Goal: Task Accomplishment & Management: Manage account settings

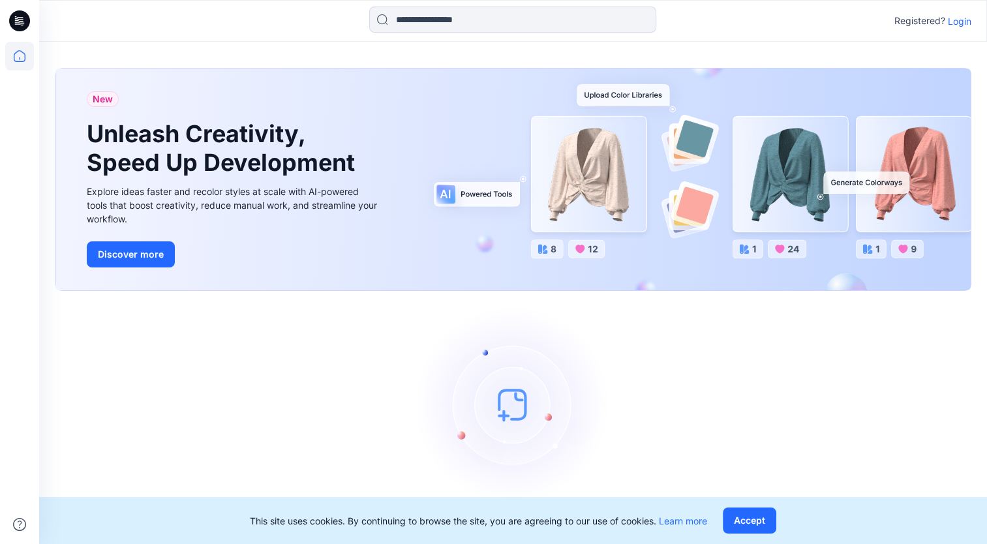
click at [944, 26] on p "Registered?" at bounding box center [919, 21] width 51 height 16
click at [950, 23] on p "Login" at bounding box center [959, 21] width 23 height 14
click at [965, 20] on p "Login" at bounding box center [959, 21] width 23 height 14
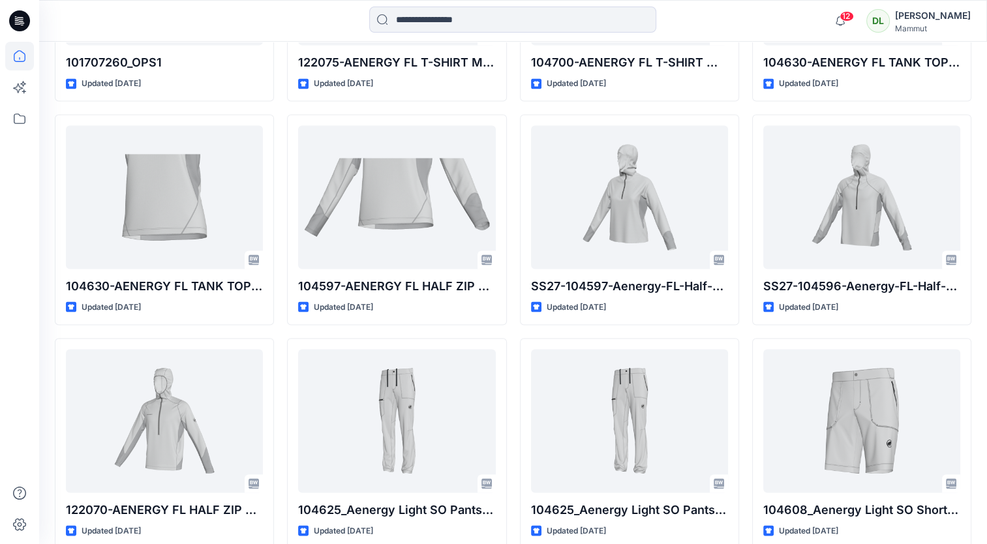
scroll to position [2560, 0]
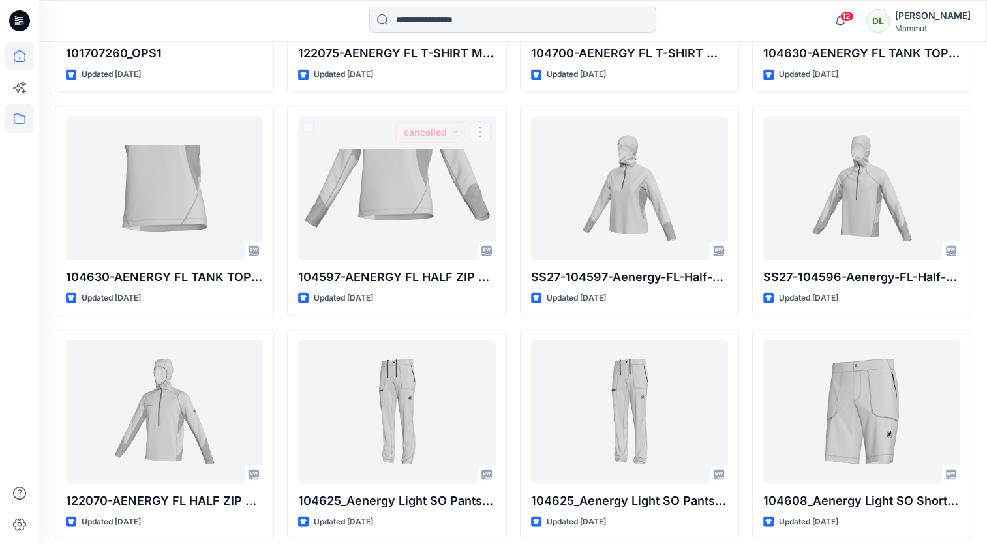
click at [27, 117] on icon at bounding box center [19, 118] width 29 height 29
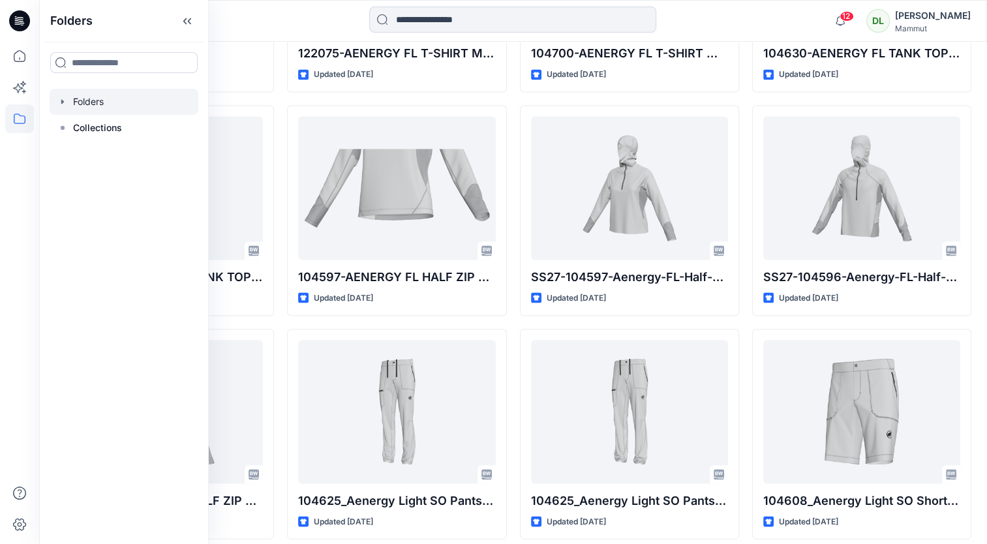
click at [63, 108] on div at bounding box center [124, 102] width 149 height 26
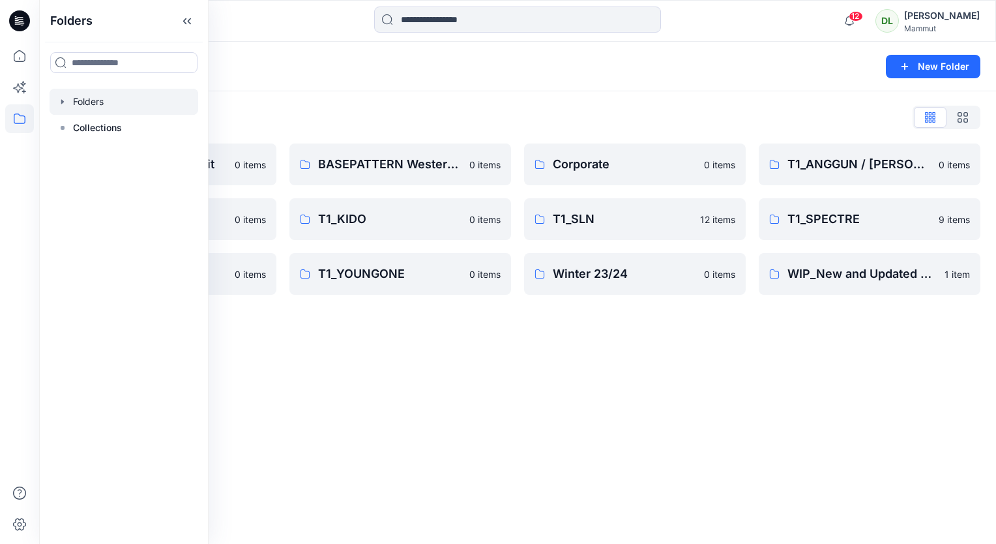
click at [287, 110] on div "Folders List" at bounding box center [518, 117] width 926 height 21
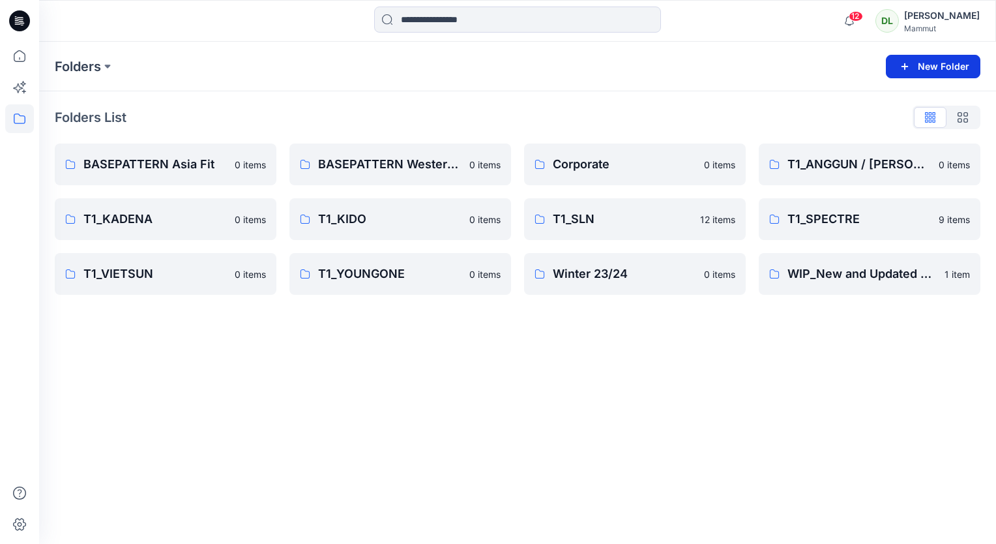
drag, startPoint x: 248, startPoint y: 380, endPoint x: 905, endPoint y: 64, distance: 729.5
click at [905, 64] on icon "button" at bounding box center [905, 67] width 16 height 16
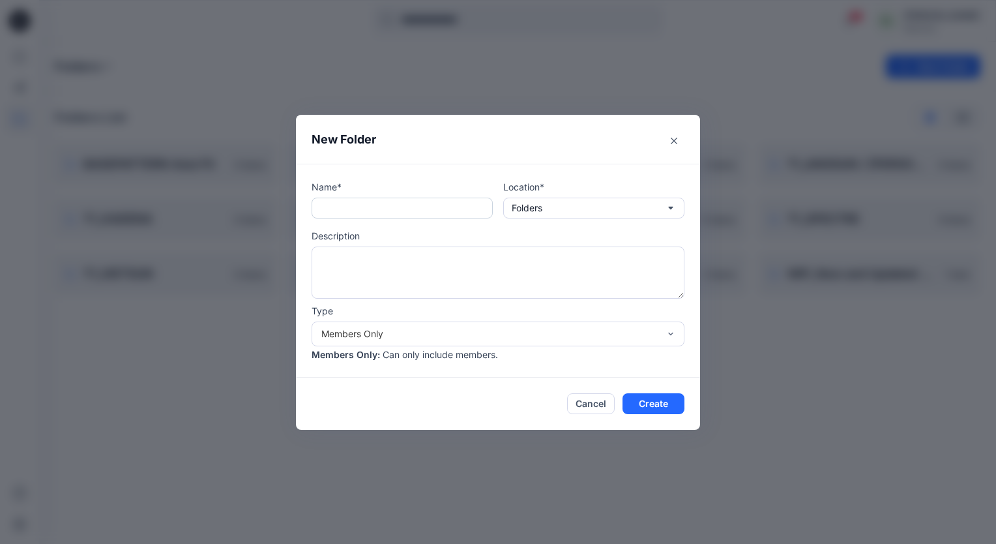
click at [418, 215] on input "text" at bounding box center [402, 208] width 181 height 21
type input "********"
click at [443, 259] on textarea at bounding box center [498, 273] width 373 height 52
type textarea "*"
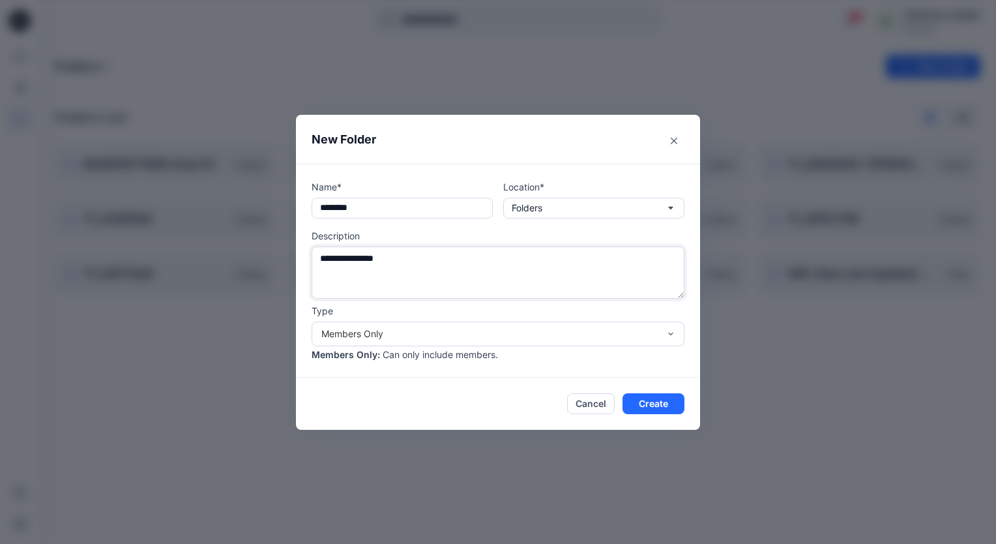
click at [443, 259] on textarea "**********" at bounding box center [498, 273] width 373 height 52
type textarea "**********"
click at [458, 330] on div "Members Only" at bounding box center [491, 334] width 338 height 14
click at [654, 400] on button "Create" at bounding box center [654, 403] width 62 height 21
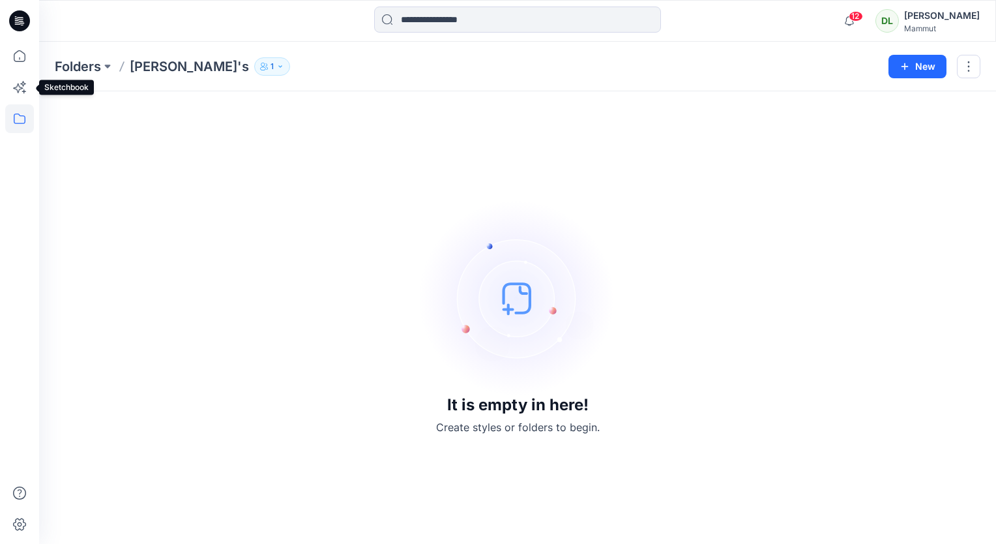
click at [24, 115] on icon at bounding box center [19, 118] width 29 height 29
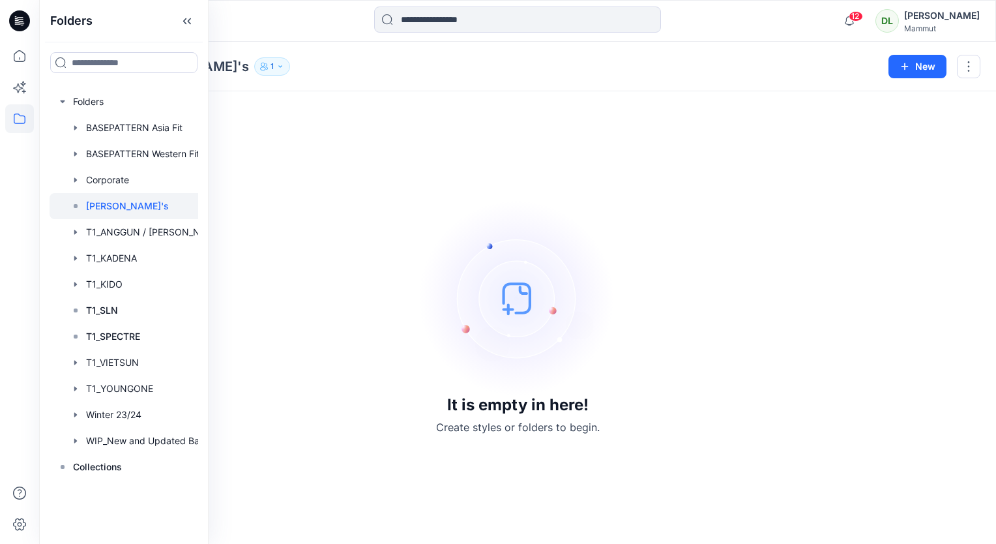
click at [151, 217] on div at bounding box center [141, 206] width 183 height 26
click at [80, 100] on div at bounding box center [141, 102] width 183 height 26
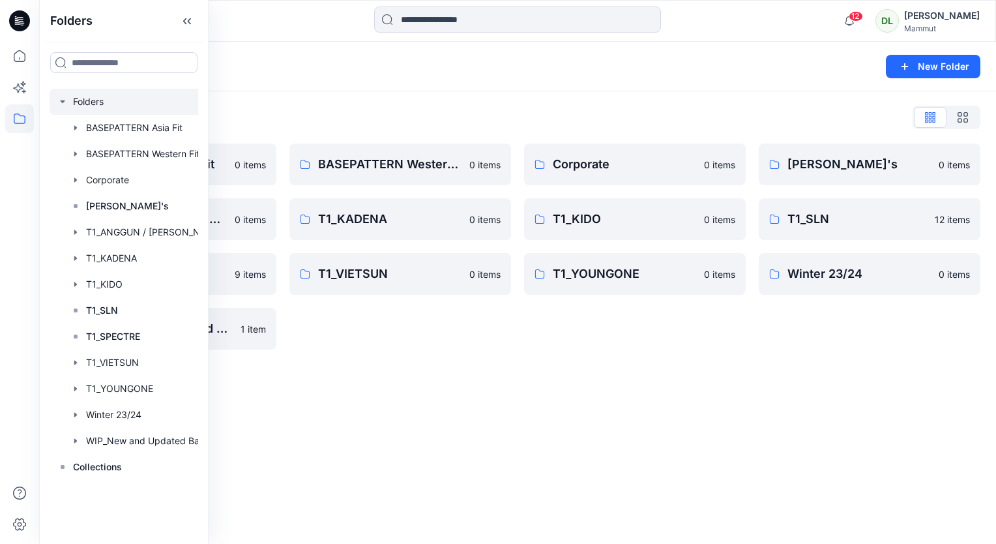
click at [450, 412] on div "Folders New Folder Folders List BASEPATTERN Asia Fit 0 items T1_ANGGUN / [PERSO…" at bounding box center [517, 293] width 957 height 502
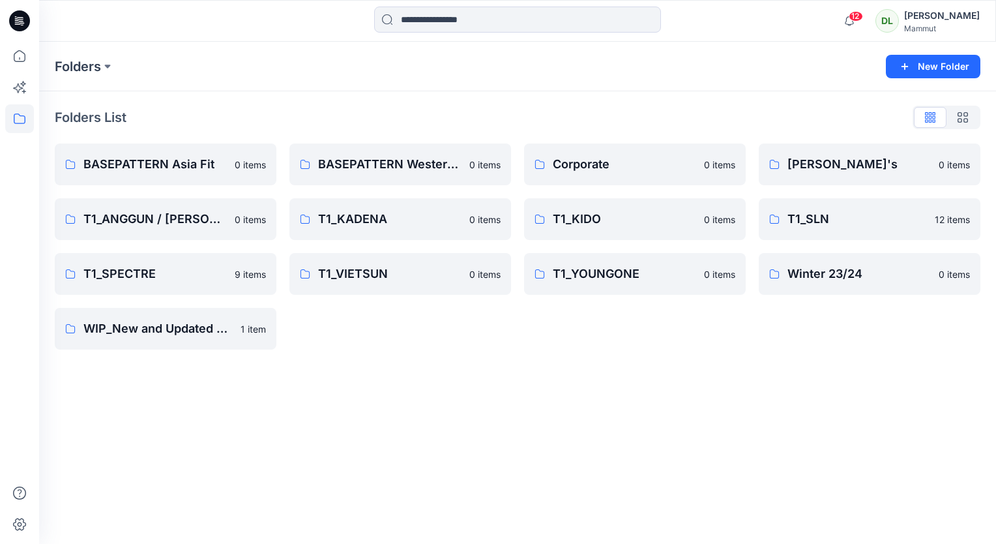
click at [755, 73] on div "Folders" at bounding box center [467, 66] width 824 height 18
click at [837, 172] on p "[PERSON_NAME]'s" at bounding box center [869, 164] width 162 height 18
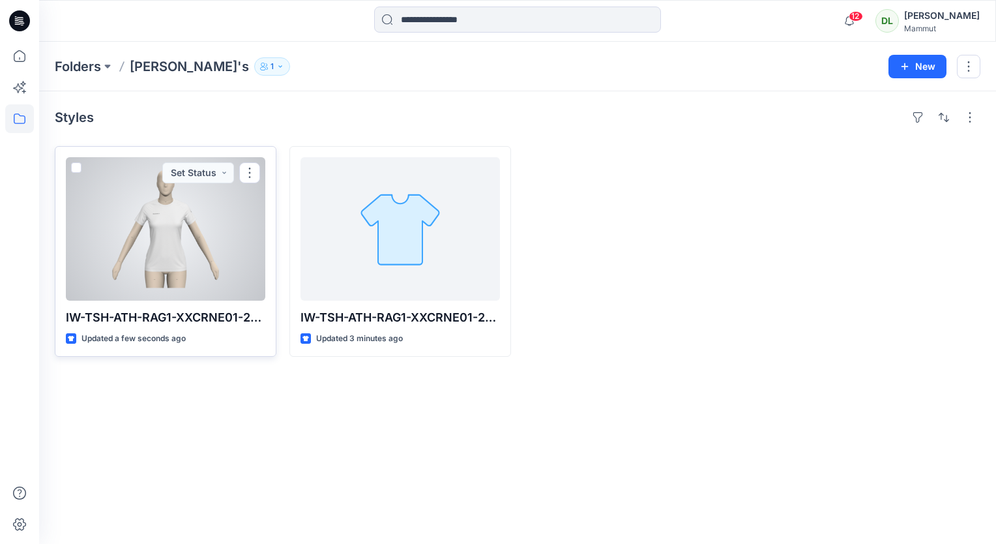
click at [182, 225] on div at bounding box center [166, 228] width 200 height 143
click at [182, 222] on div "Folders [PERSON_NAME]'s 1 New Styles IW-TSH-ATH-RAG1-XXCRNE01-2023-12 Updated a…" at bounding box center [517, 293] width 957 height 502
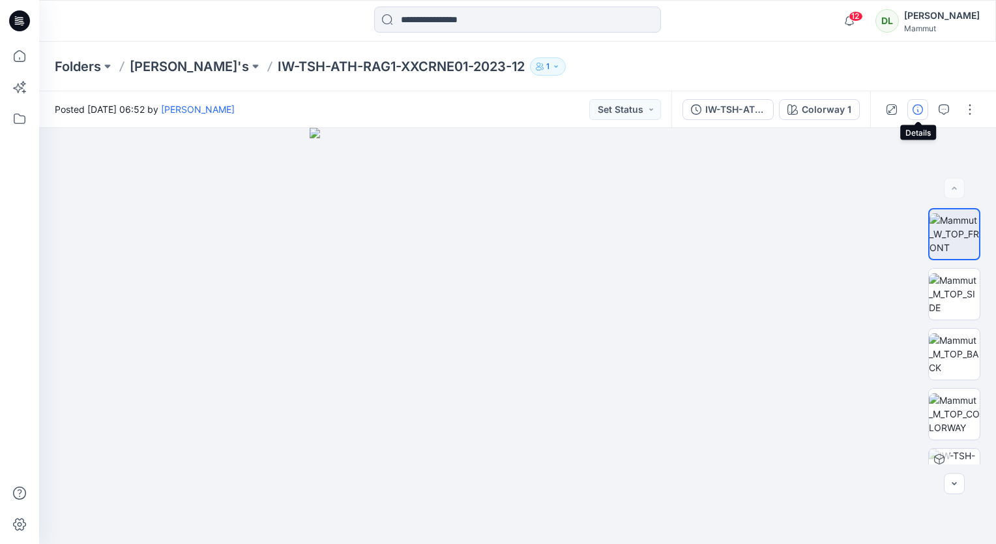
click at [920, 104] on icon "button" at bounding box center [918, 109] width 10 height 10
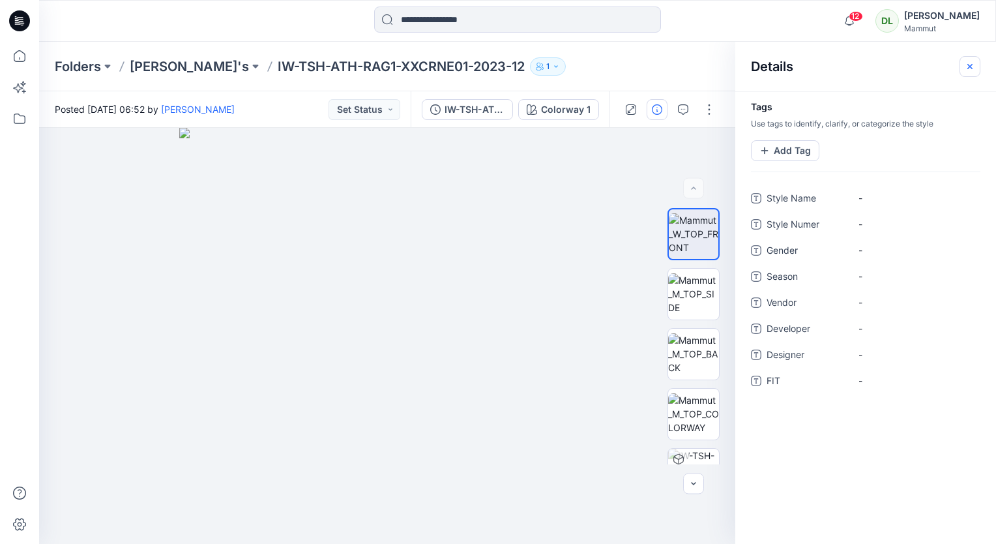
click at [966, 69] on icon "button" at bounding box center [970, 66] width 10 height 10
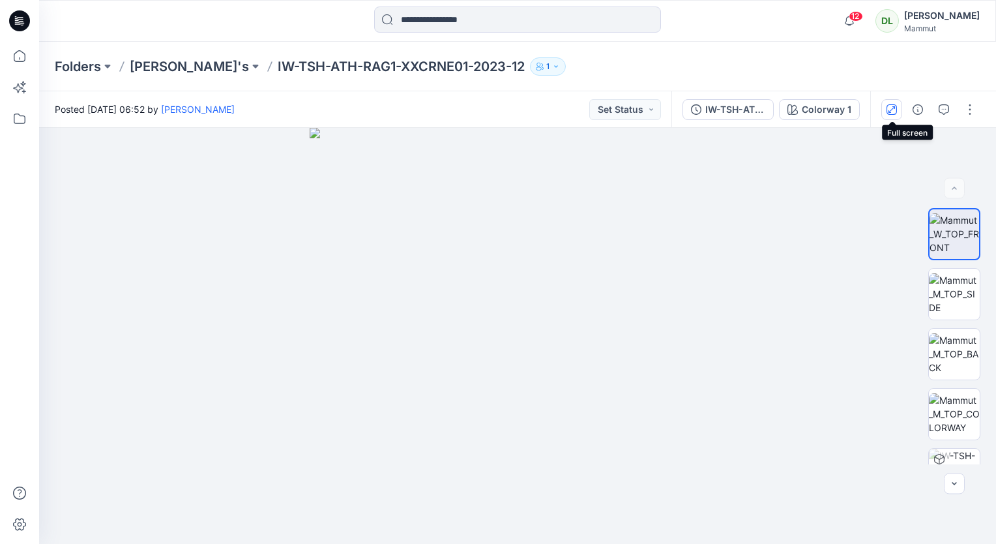
click at [893, 108] on icon "button" at bounding box center [892, 109] width 7 height 7
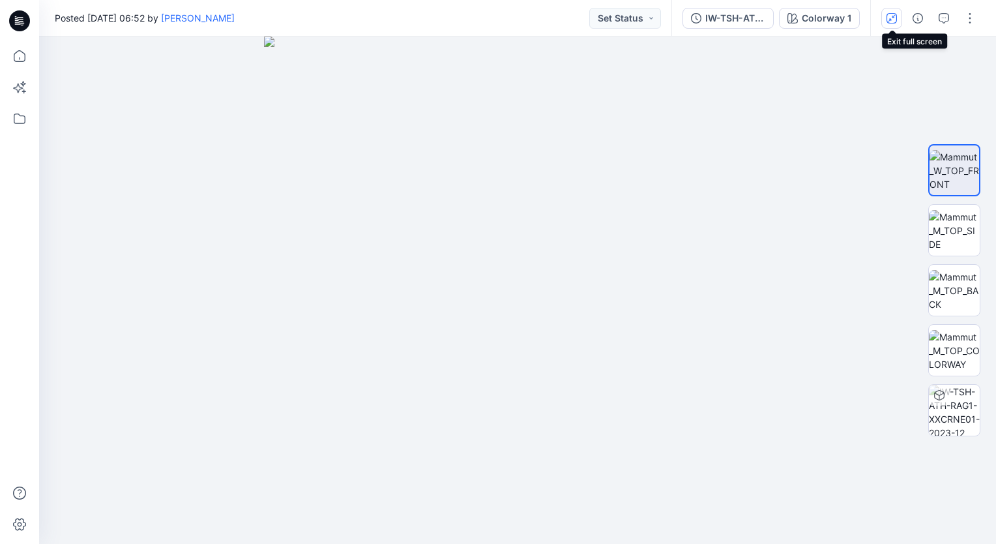
click at [887, 13] on icon "button" at bounding box center [892, 18] width 10 height 10
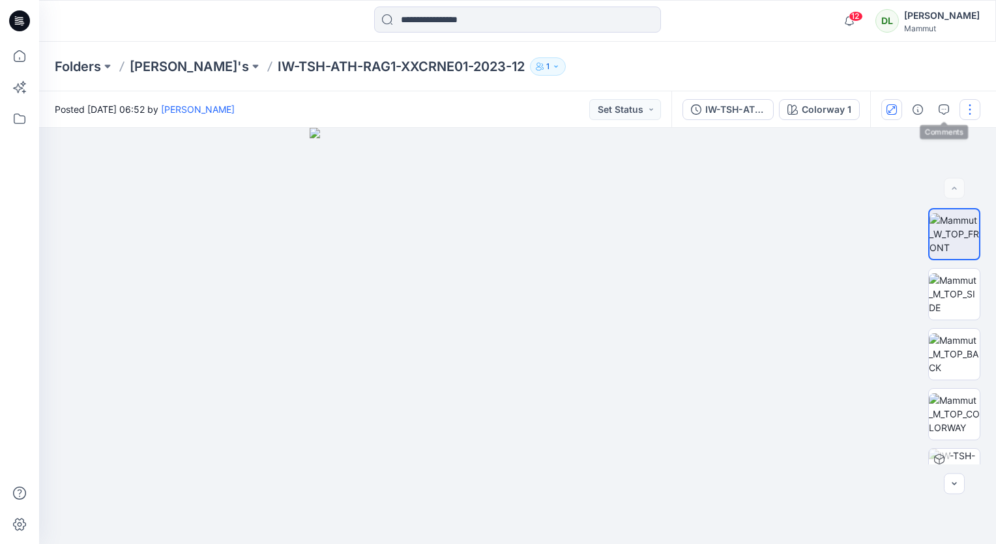
click at [969, 111] on button "button" at bounding box center [970, 109] width 21 height 21
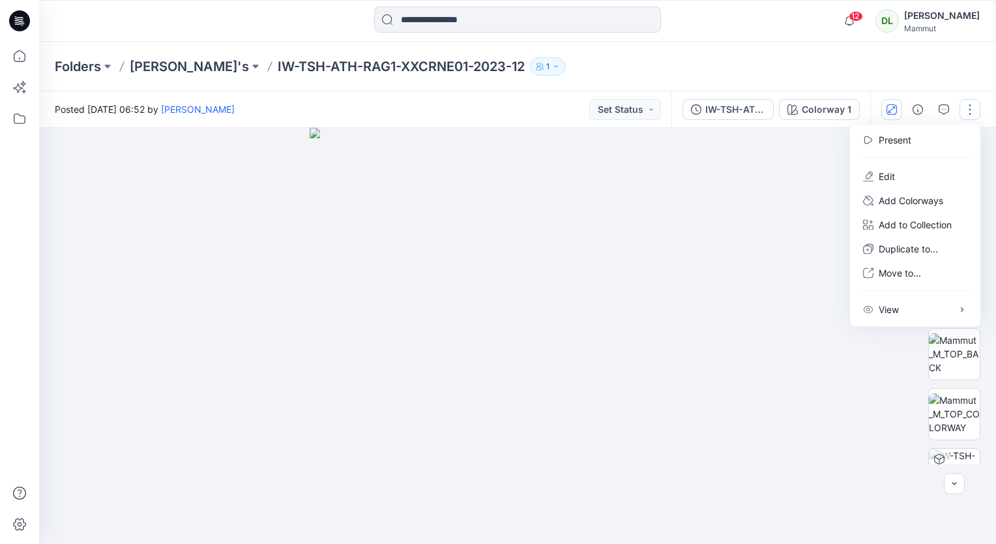
click at [970, 108] on button "button" at bounding box center [970, 109] width 21 height 21
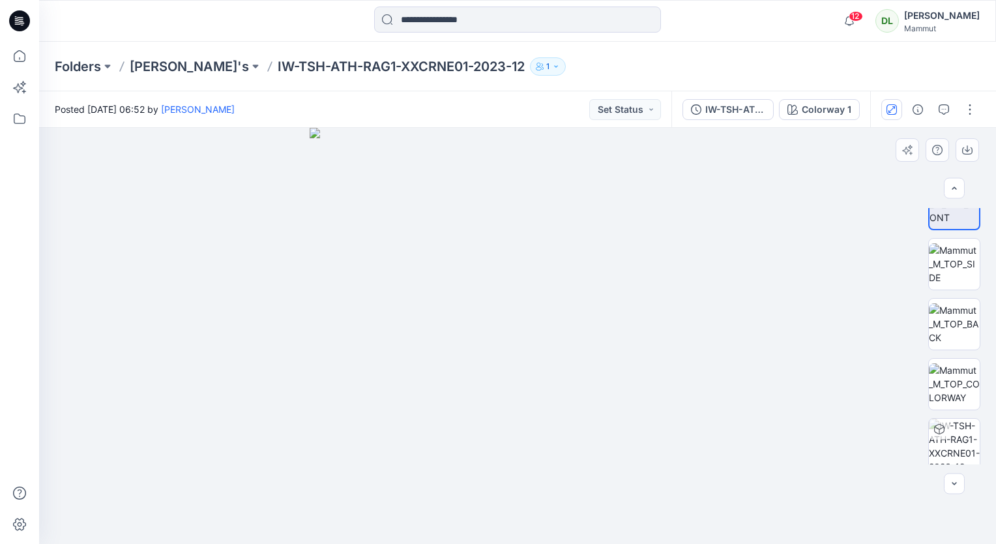
scroll to position [35, 0]
click at [959, 265] on img at bounding box center [954, 258] width 51 height 41
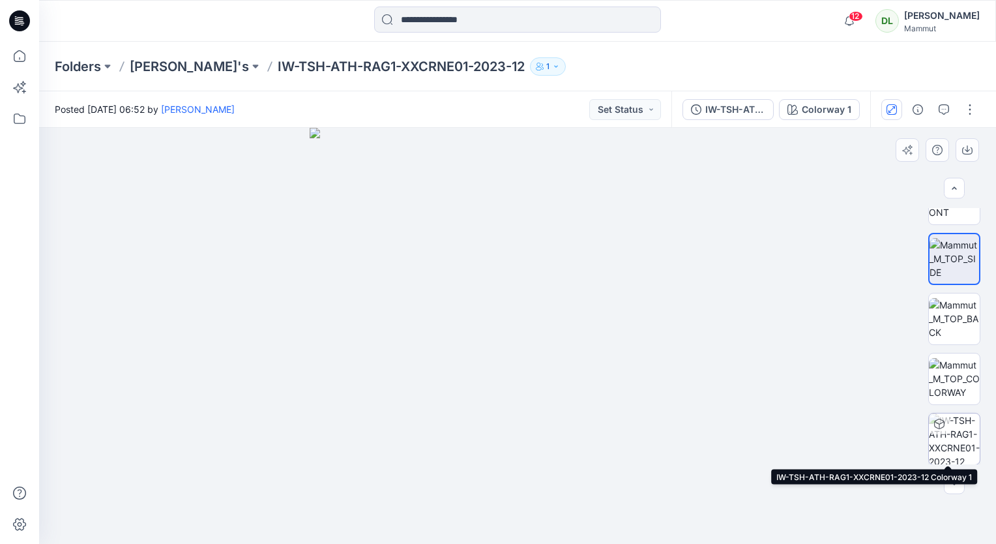
click at [968, 447] on img at bounding box center [954, 438] width 51 height 51
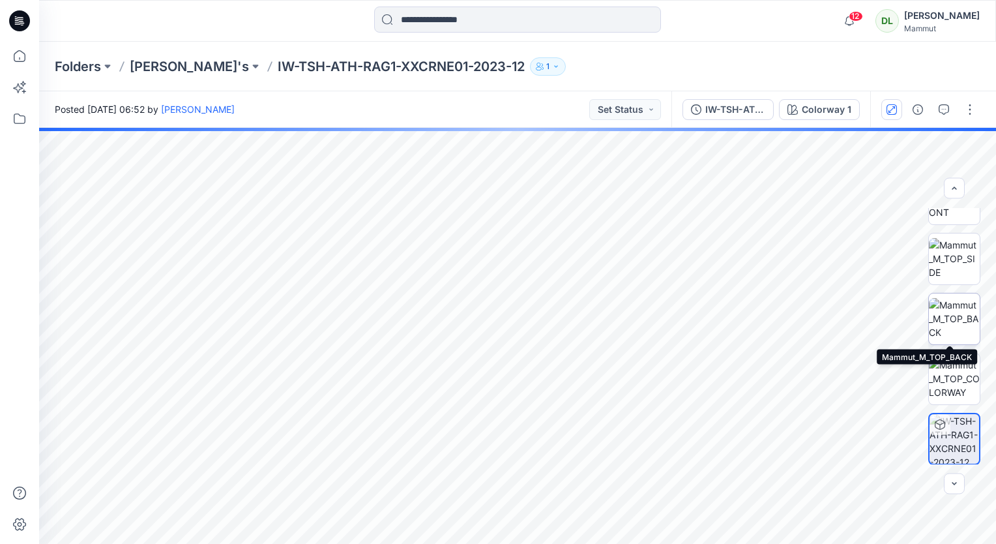
click at [942, 325] on img at bounding box center [954, 318] width 51 height 41
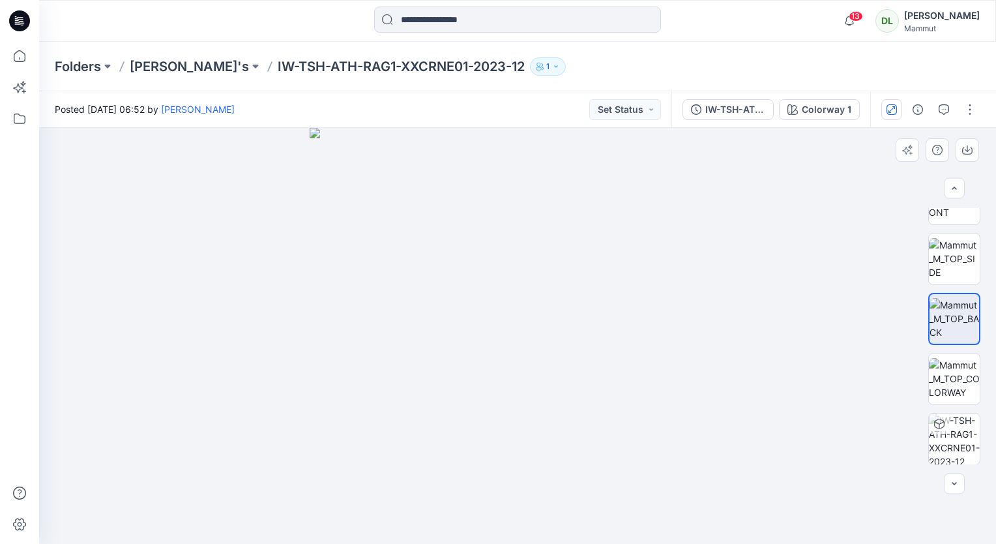
drag, startPoint x: 488, startPoint y: 365, endPoint x: 805, endPoint y: 355, distance: 317.7
click at [813, 354] on div at bounding box center [517, 336] width 957 height 416
click at [933, 263] on img at bounding box center [954, 258] width 51 height 41
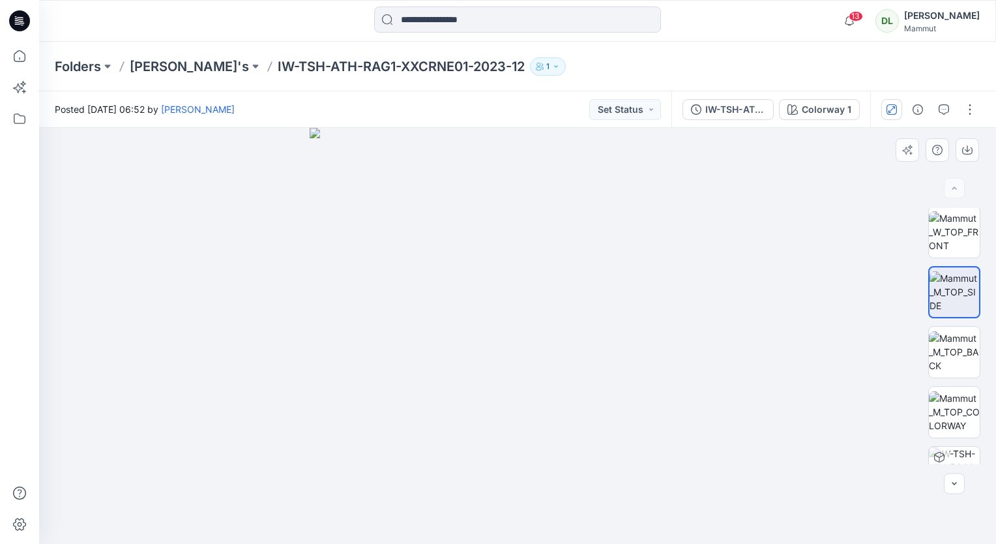
scroll to position [0, 0]
click at [938, 245] on img at bounding box center [954, 233] width 51 height 41
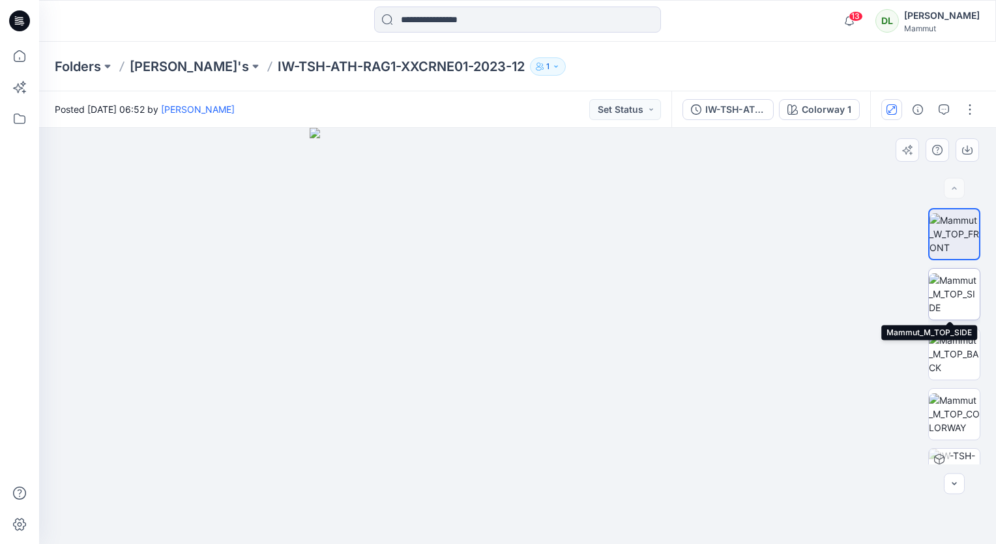
click at [951, 301] on img at bounding box center [954, 293] width 51 height 41
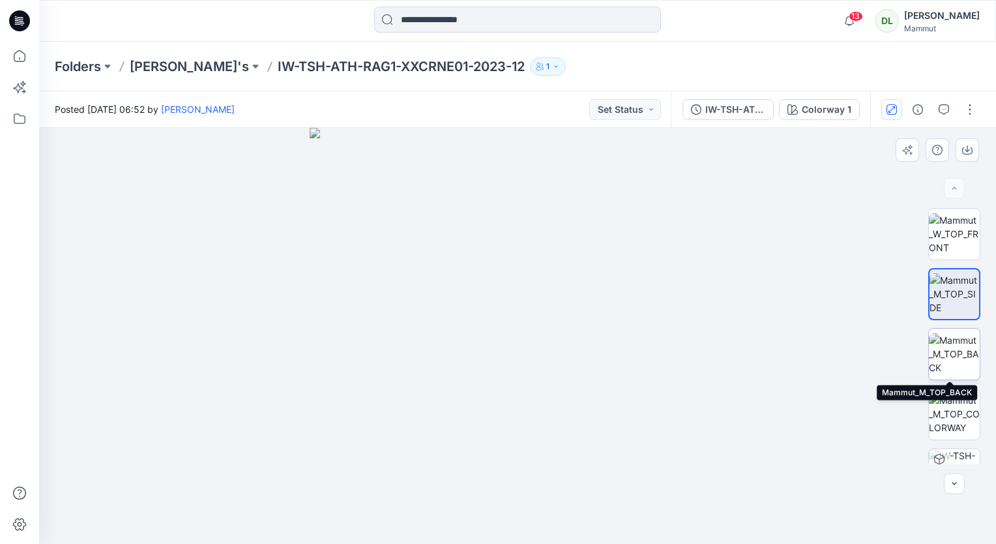
click at [975, 353] on img at bounding box center [954, 353] width 51 height 41
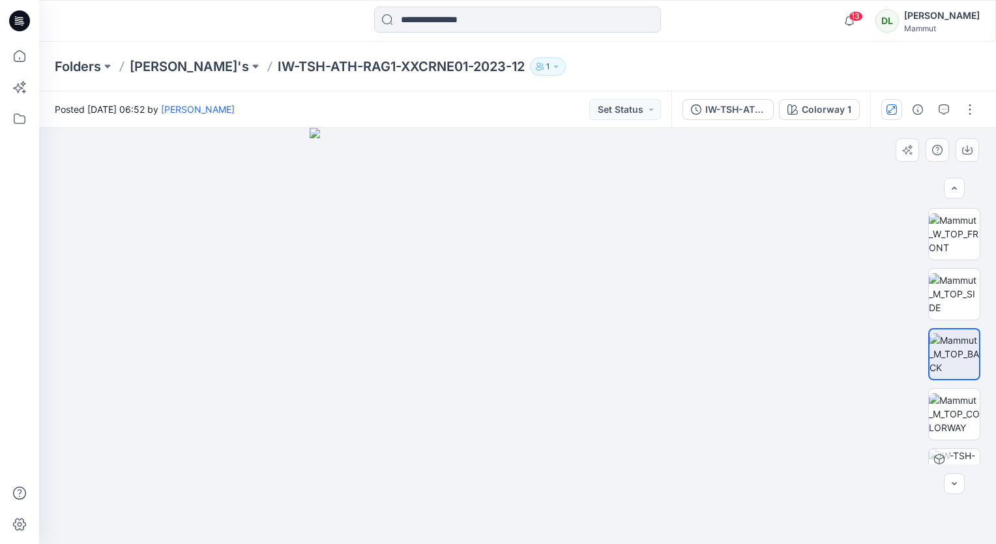
scroll to position [35, 0]
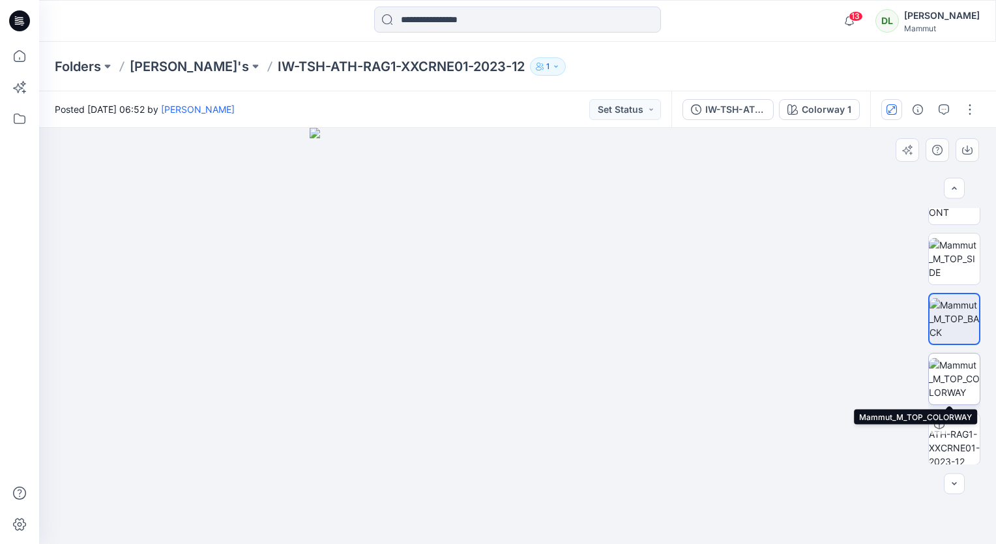
click at [968, 382] on img at bounding box center [954, 378] width 51 height 41
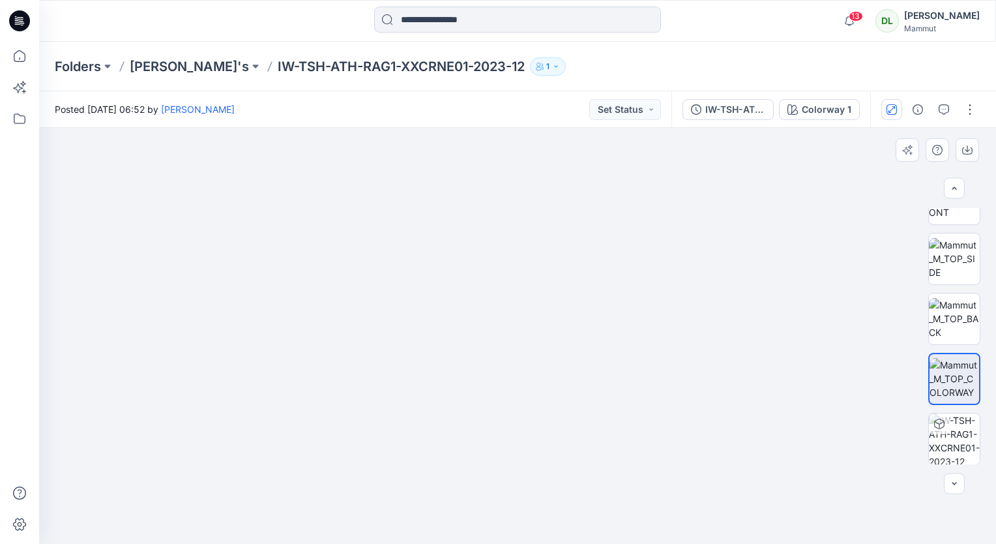
drag, startPoint x: 464, startPoint y: 352, endPoint x: 482, endPoint y: 272, distance: 81.6
click at [963, 488] on button "button" at bounding box center [954, 483] width 21 height 21
click at [955, 481] on icon "button" at bounding box center [955, 484] width 10 height 10
click at [955, 437] on img at bounding box center [954, 438] width 51 height 51
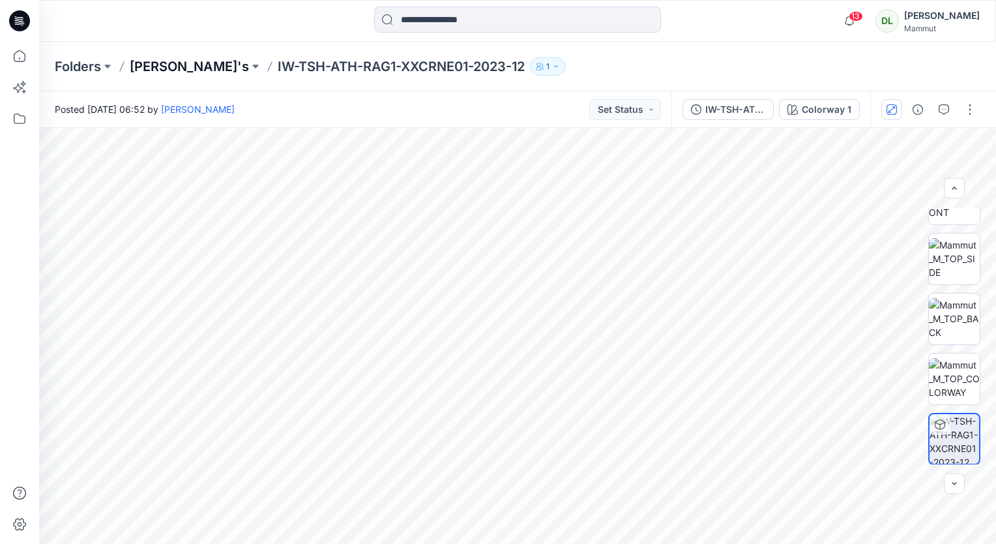
click at [172, 60] on p "[PERSON_NAME]'s" at bounding box center [189, 66] width 119 height 18
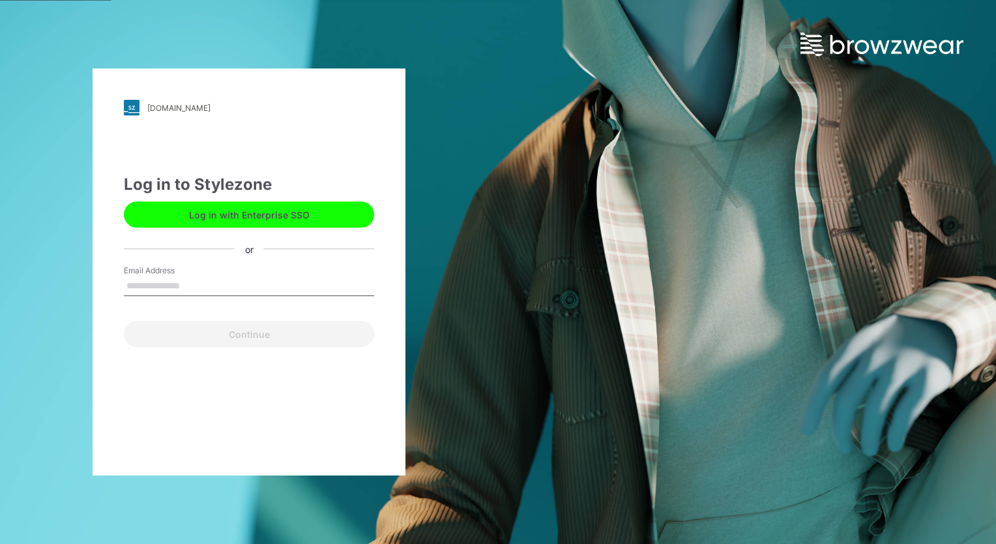
click at [179, 291] on input "Email Address" at bounding box center [249, 287] width 250 height 20
type input "**********"
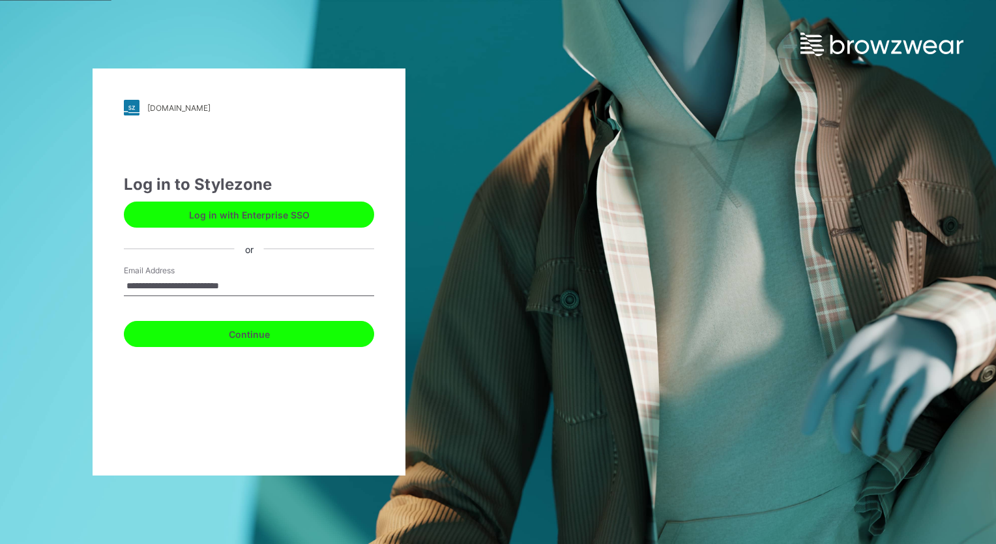
click at [245, 343] on button "Continue" at bounding box center [249, 334] width 250 height 26
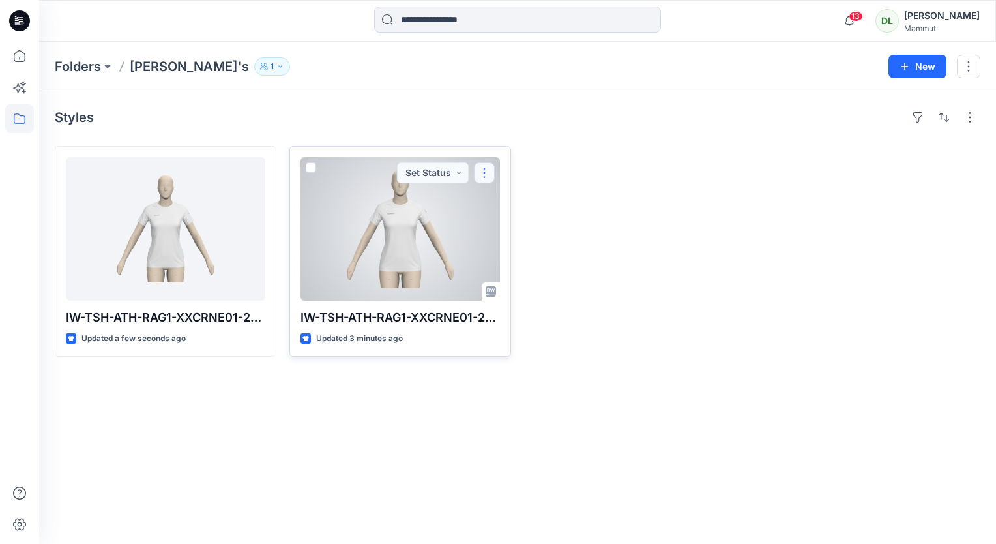
click at [480, 177] on button "button" at bounding box center [484, 172] width 21 height 21
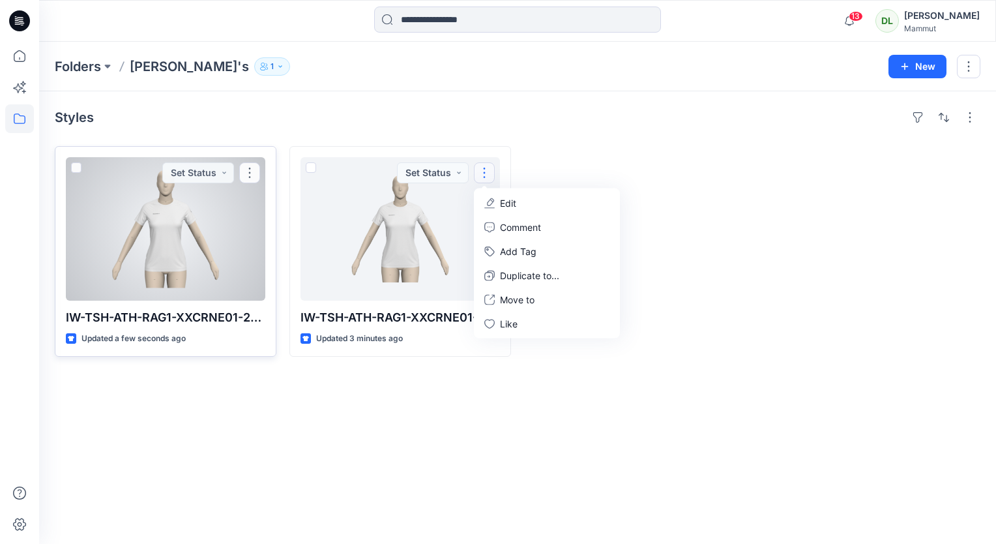
click at [226, 246] on div at bounding box center [166, 228] width 200 height 143
click at [226, 246] on div "Folders Davide's 1 New Styles IW-TSH-ATH-RAG1-XXCRNE01-2023-12 Updated a few se…" at bounding box center [517, 293] width 957 height 502
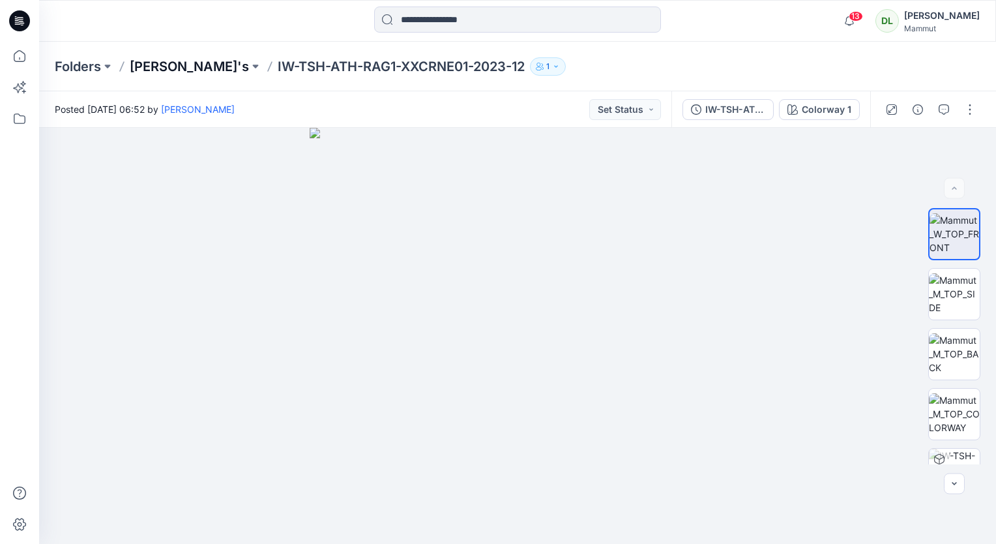
click at [150, 71] on p "Davide's" at bounding box center [189, 66] width 119 height 18
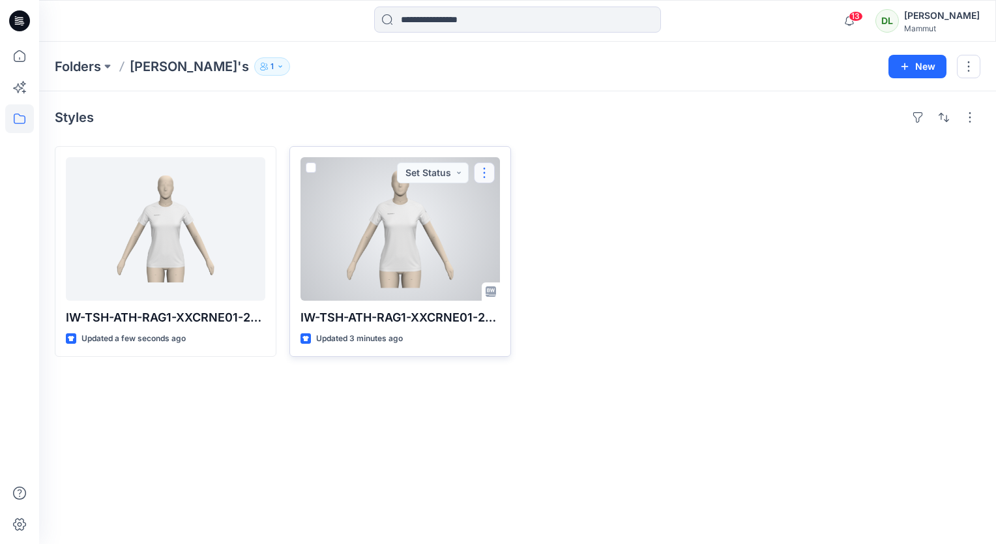
click at [481, 168] on button "button" at bounding box center [484, 172] width 21 height 21
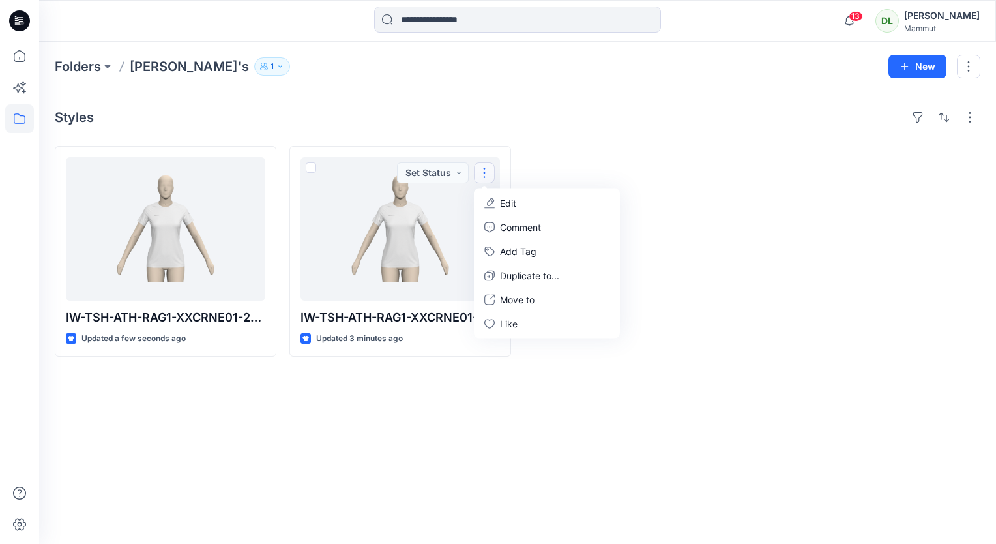
click at [647, 151] on div at bounding box center [635, 251] width 222 height 211
drag, startPoint x: 460, startPoint y: 211, endPoint x: 594, endPoint y: 147, distance: 148.5
click at [594, 147] on div at bounding box center [635, 251] width 222 height 211
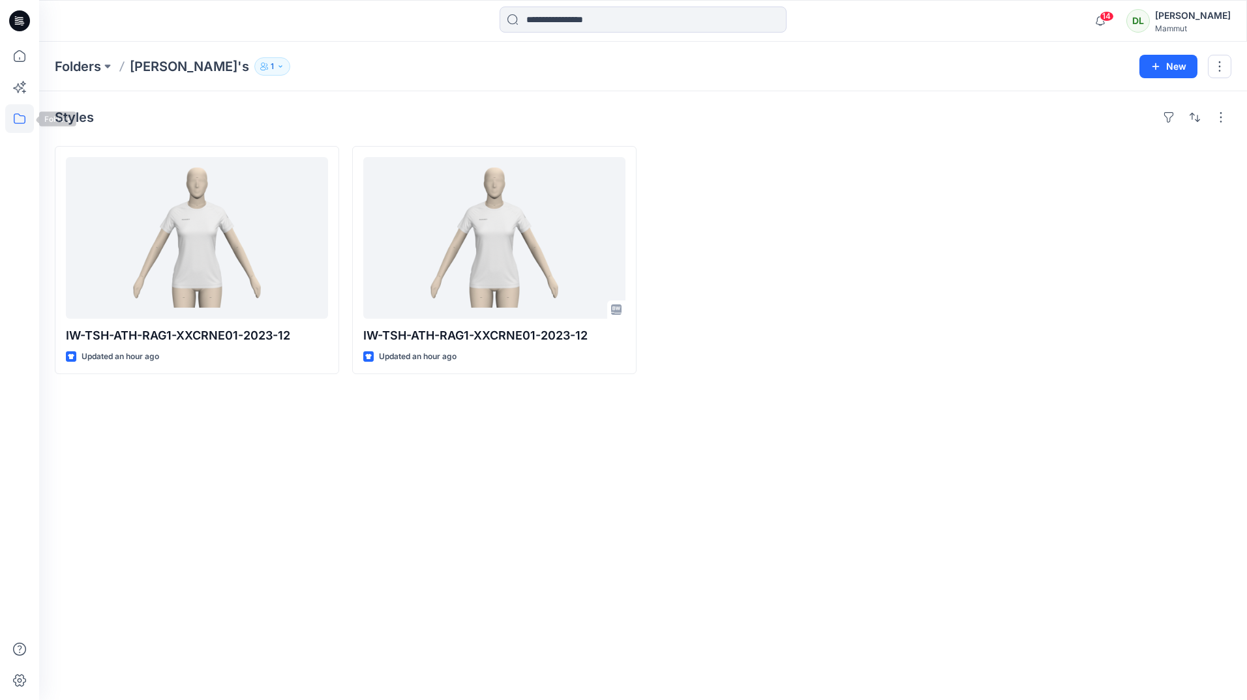
click at [30, 127] on icon at bounding box center [19, 118] width 29 height 29
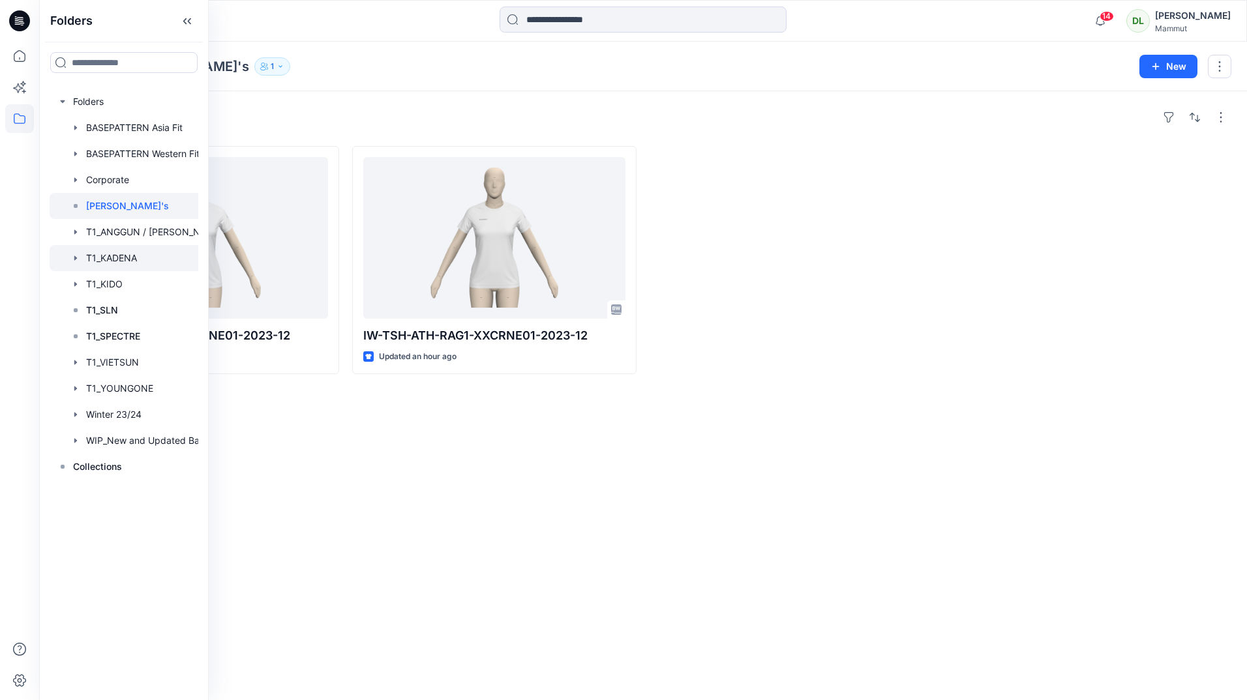
click at [131, 252] on div at bounding box center [141, 258] width 183 height 26
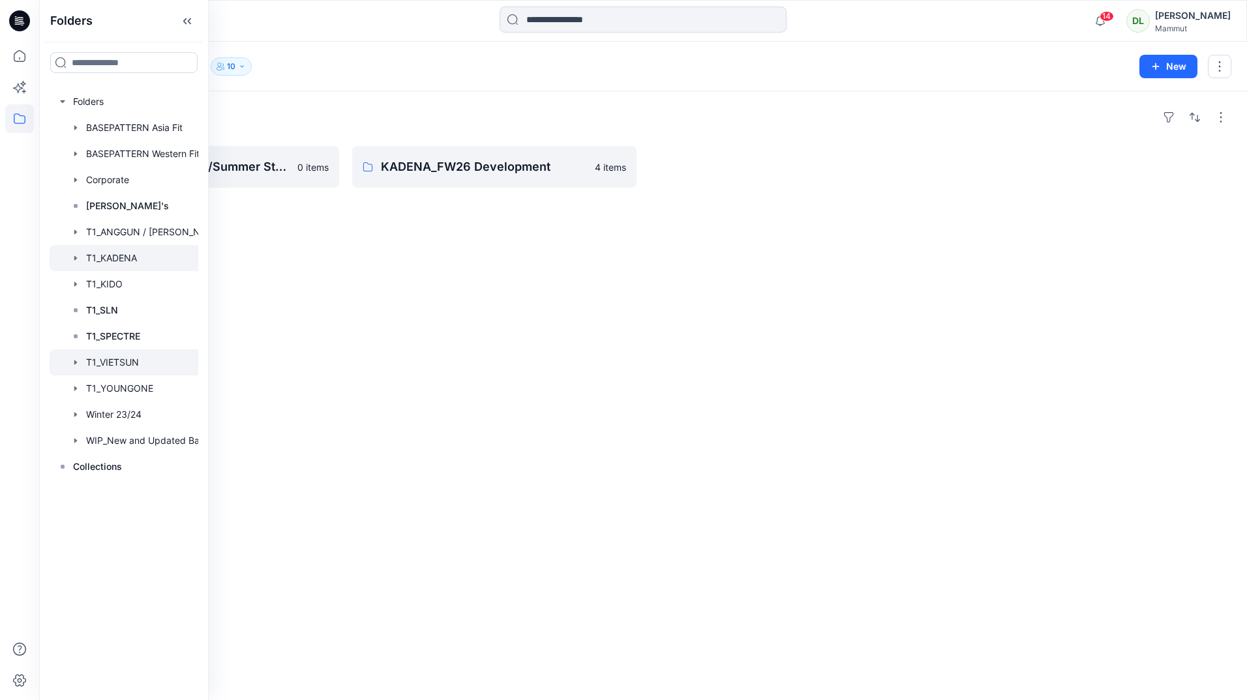
click at [137, 370] on div at bounding box center [141, 363] width 183 height 26
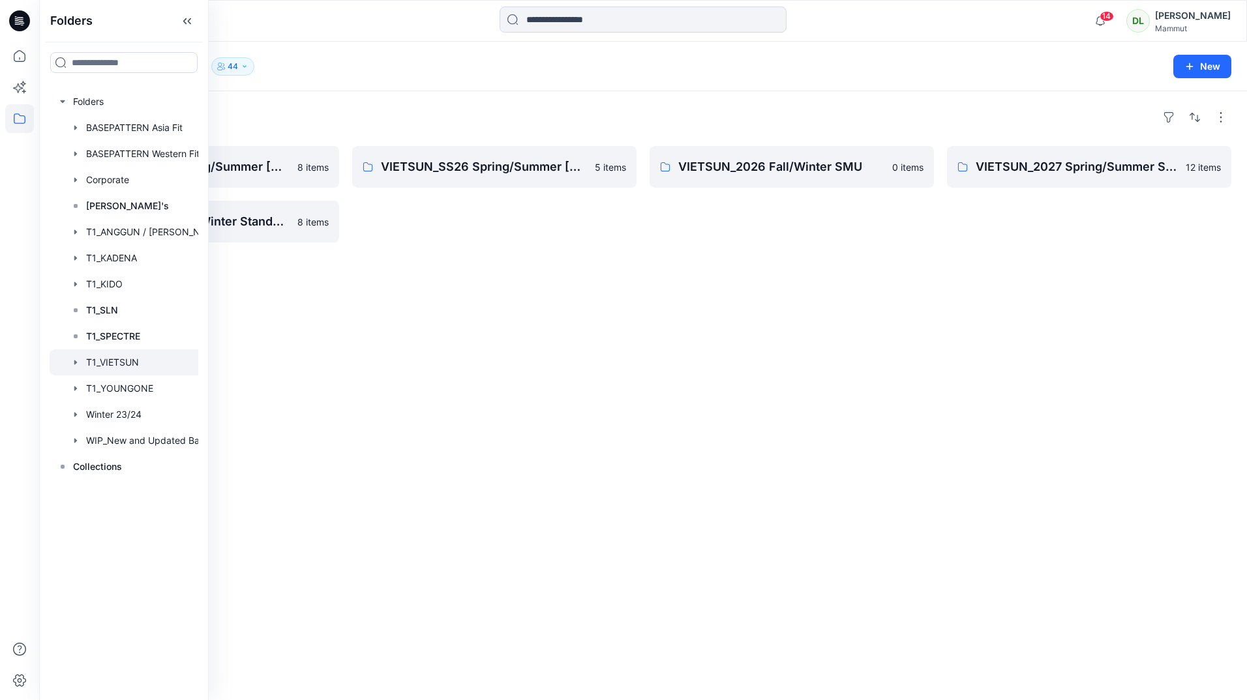
click at [209, 315] on div "Folders VIETSUN_SS27 Spring/Summer CHINA 8 items VIETSUN_2026 Fall/Winter Stand…" at bounding box center [643, 395] width 1208 height 609
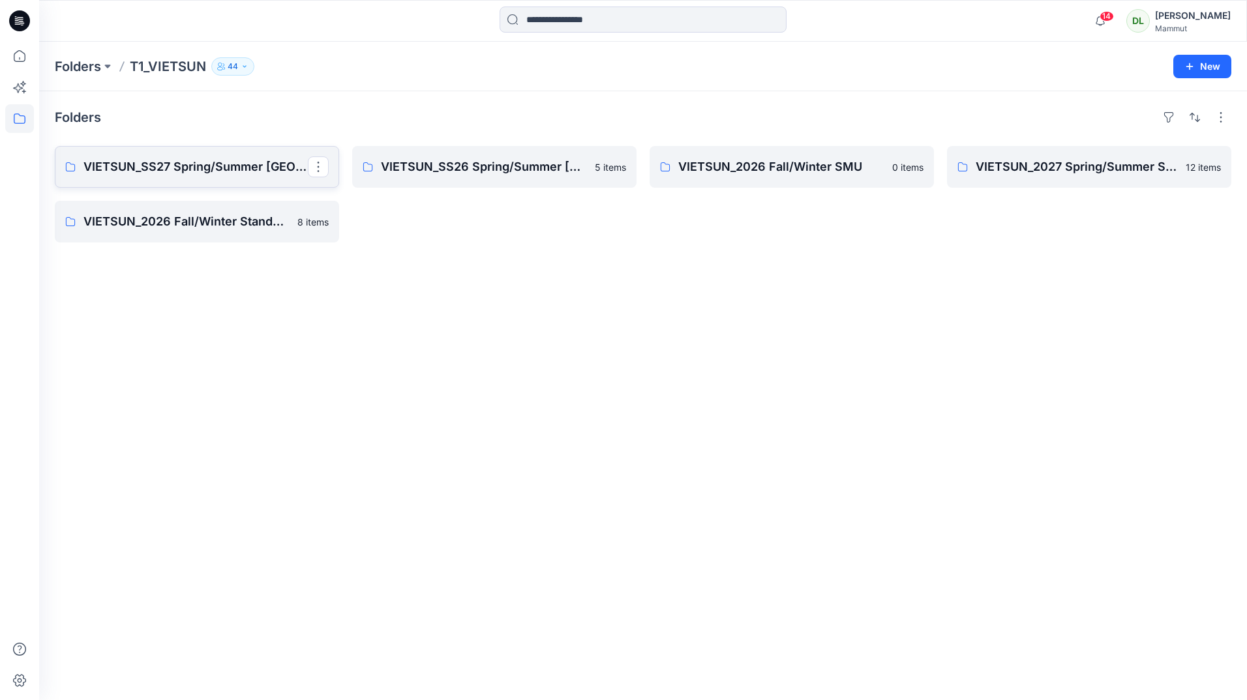
click at [205, 172] on p "VIETSUN_SS27 Spring/Summer CHINA" at bounding box center [195, 167] width 224 height 18
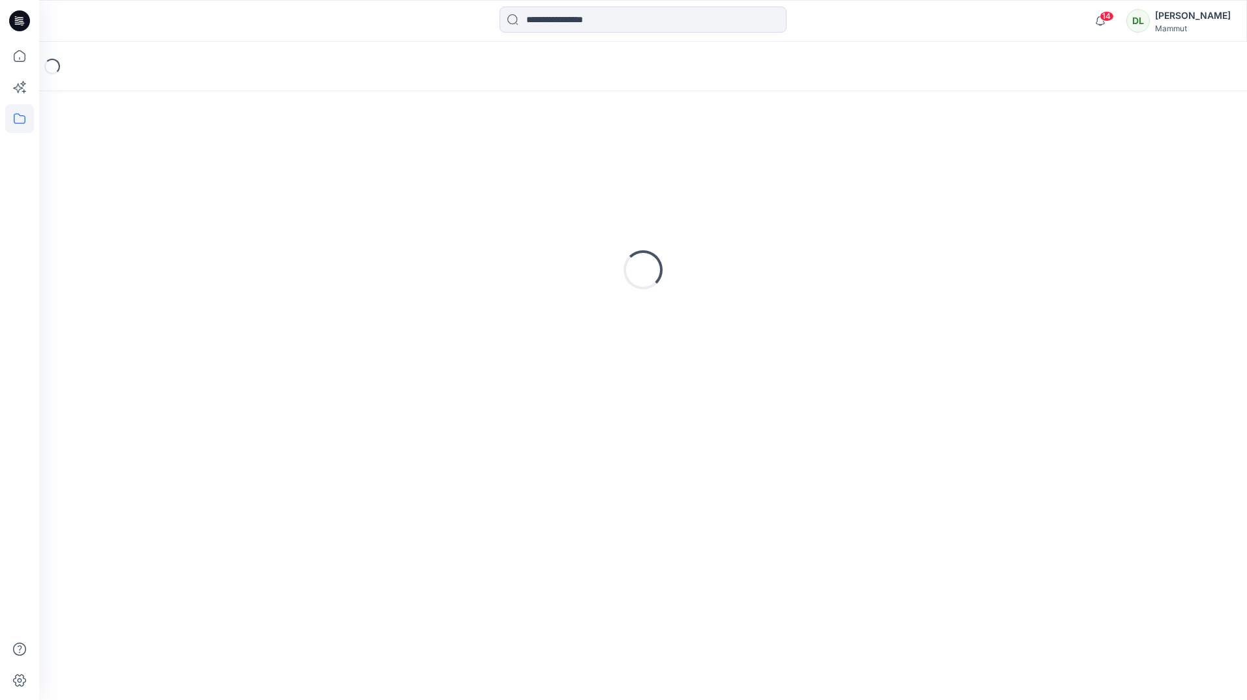
click at [205, 172] on div "Loading..." at bounding box center [643, 270] width 1176 height 326
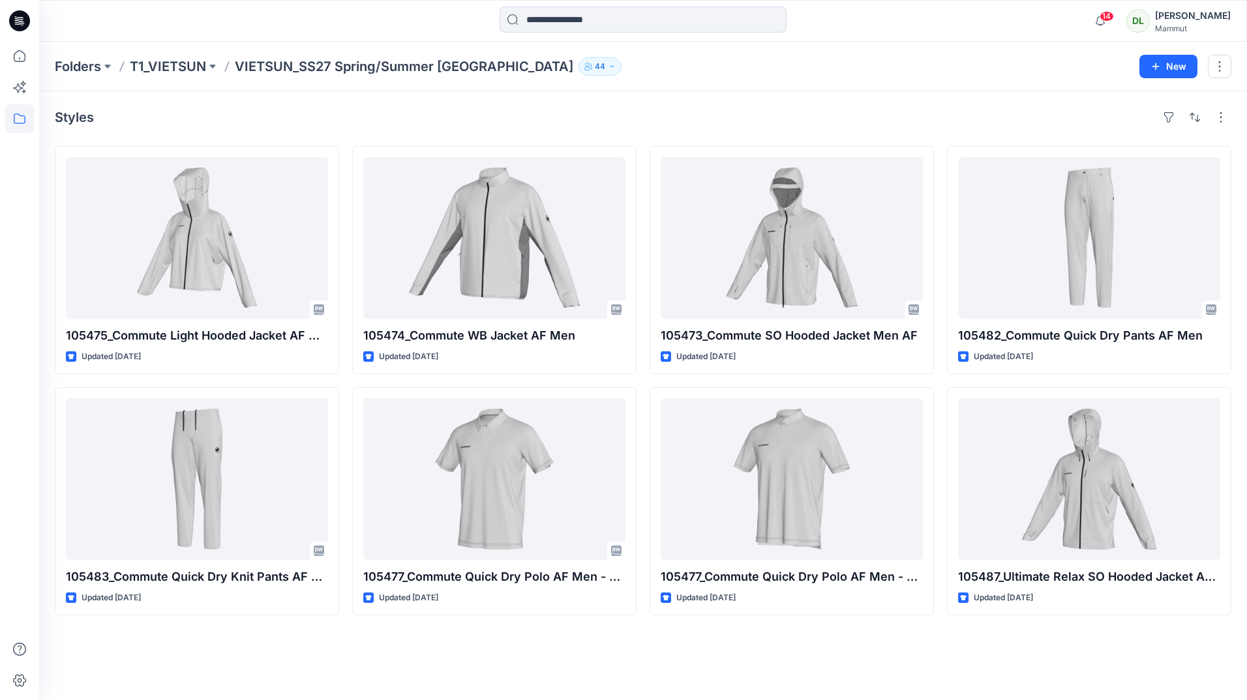
click at [161, 74] on p "T1_VIETSUN" at bounding box center [168, 66] width 76 height 18
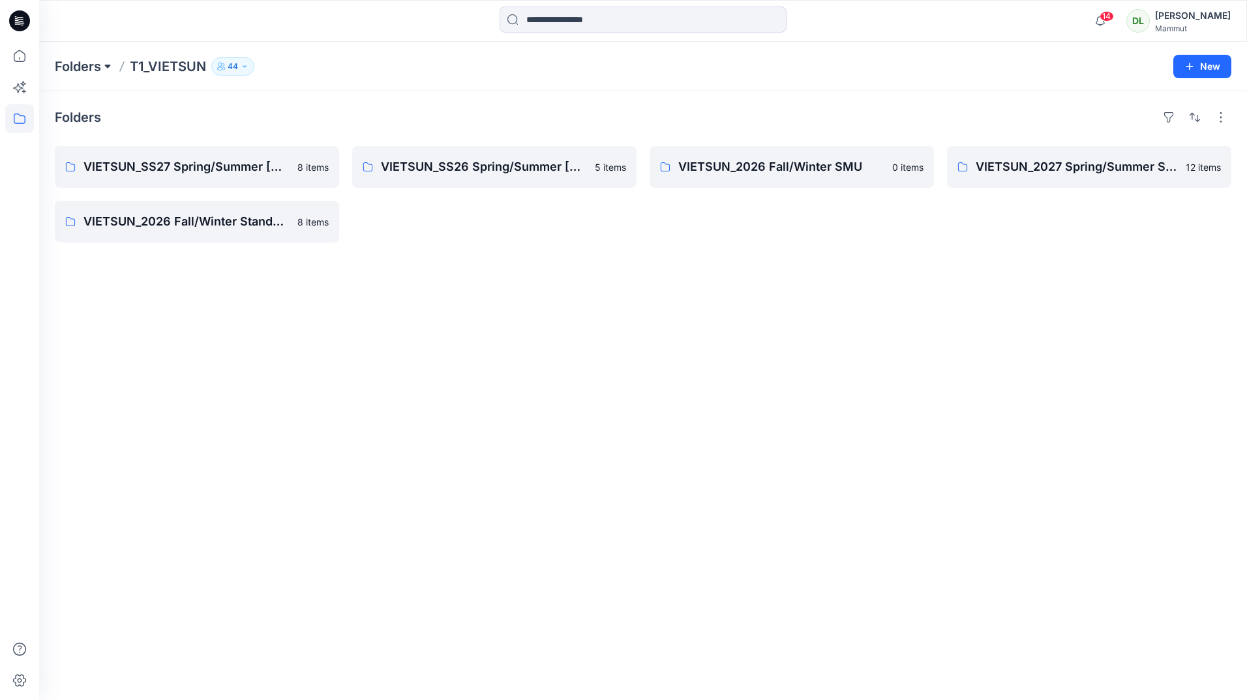
click at [105, 72] on button at bounding box center [107, 66] width 13 height 18
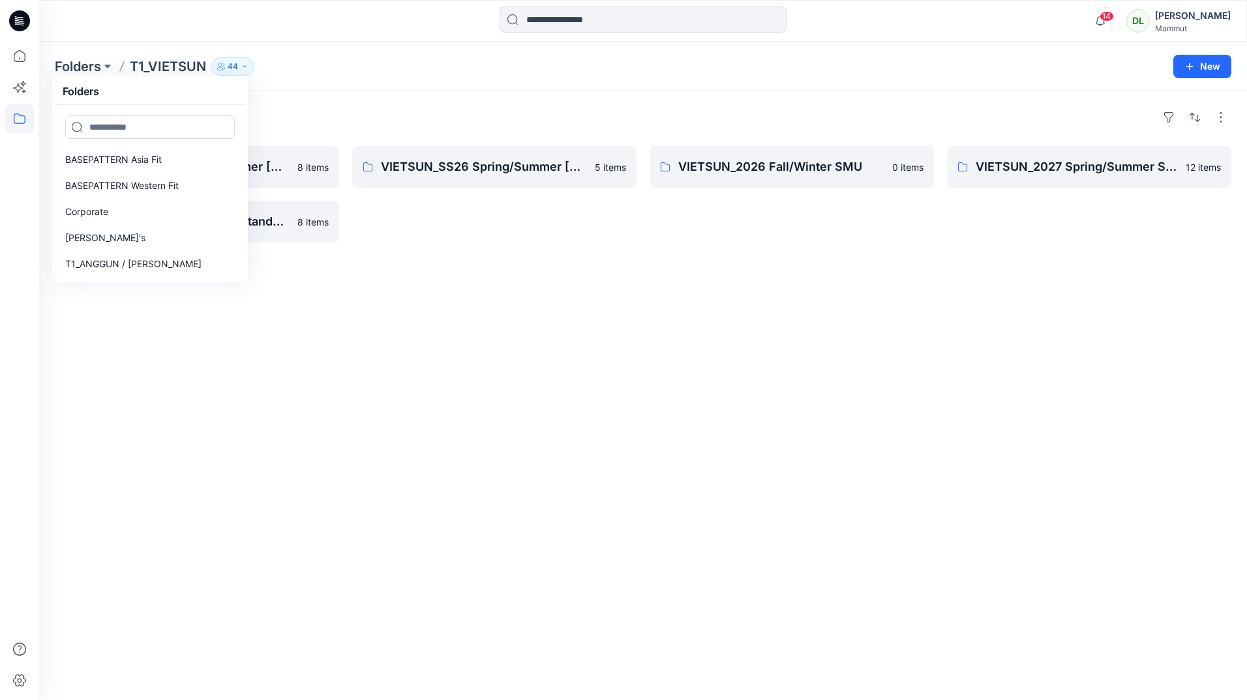
click at [74, 55] on div "Folders Folders BASEPATTERN Asia Fit BASEPATTERN Western Fit Corporate Davide's…" at bounding box center [643, 67] width 1208 height 50
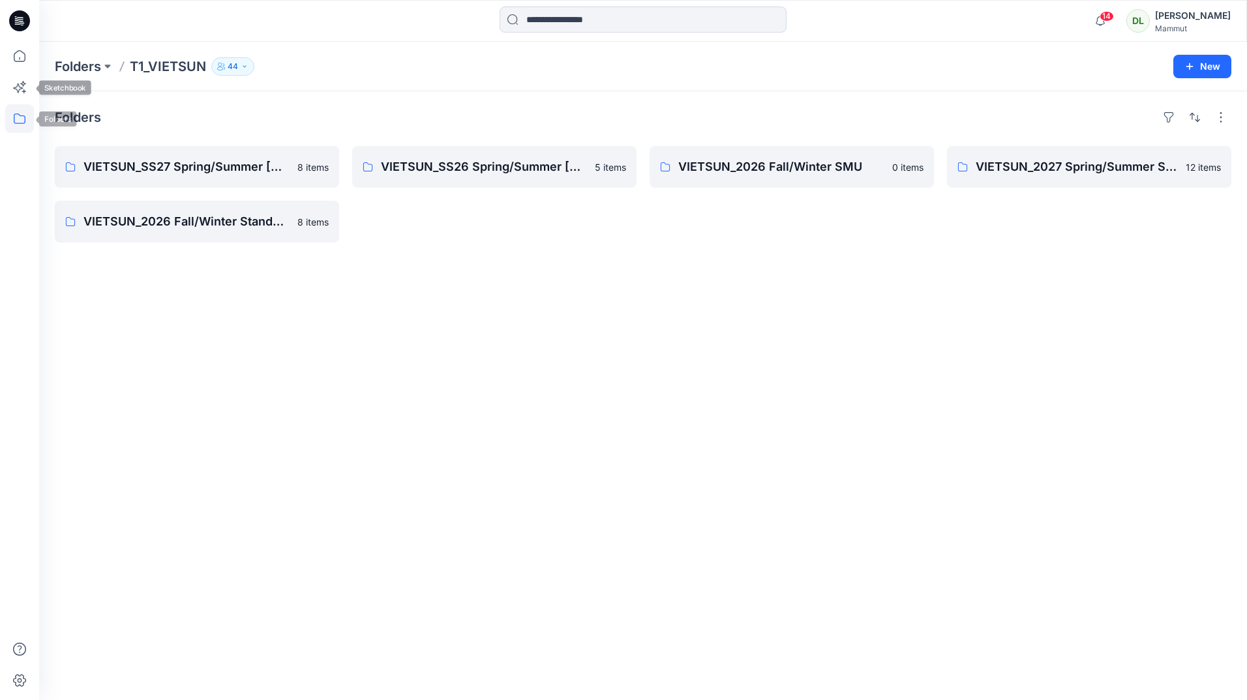
click at [22, 117] on icon at bounding box center [19, 118] width 29 height 29
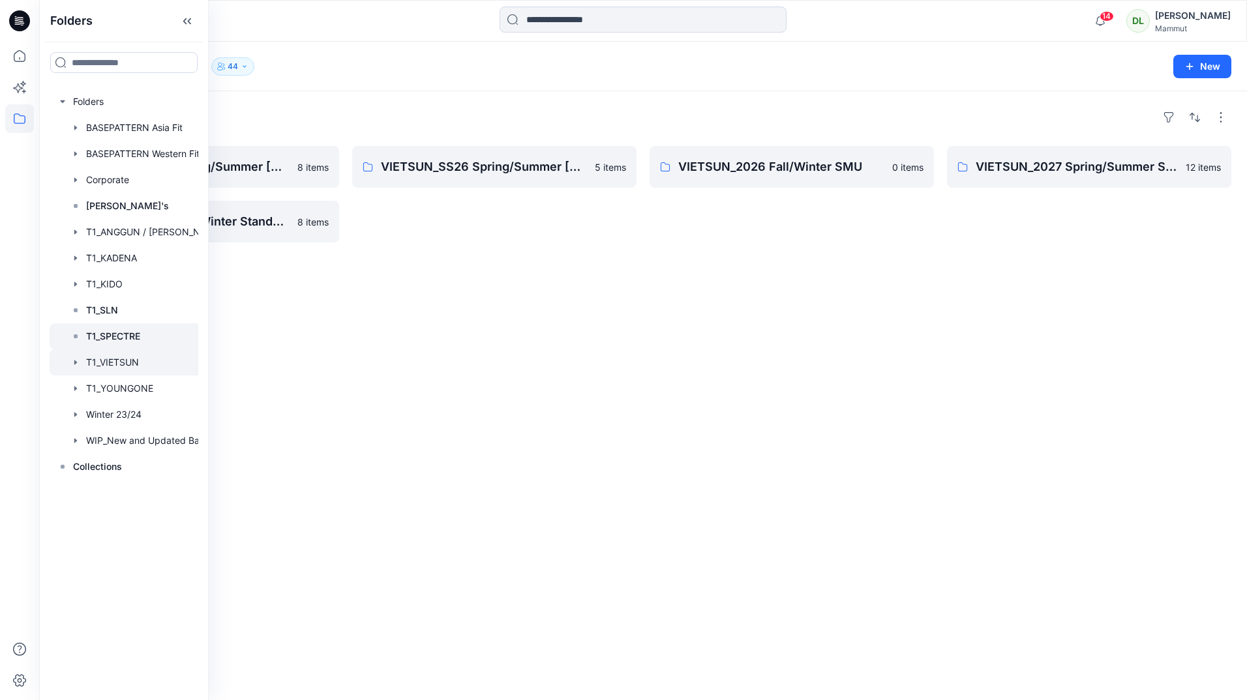
click at [145, 341] on div at bounding box center [141, 336] width 183 height 26
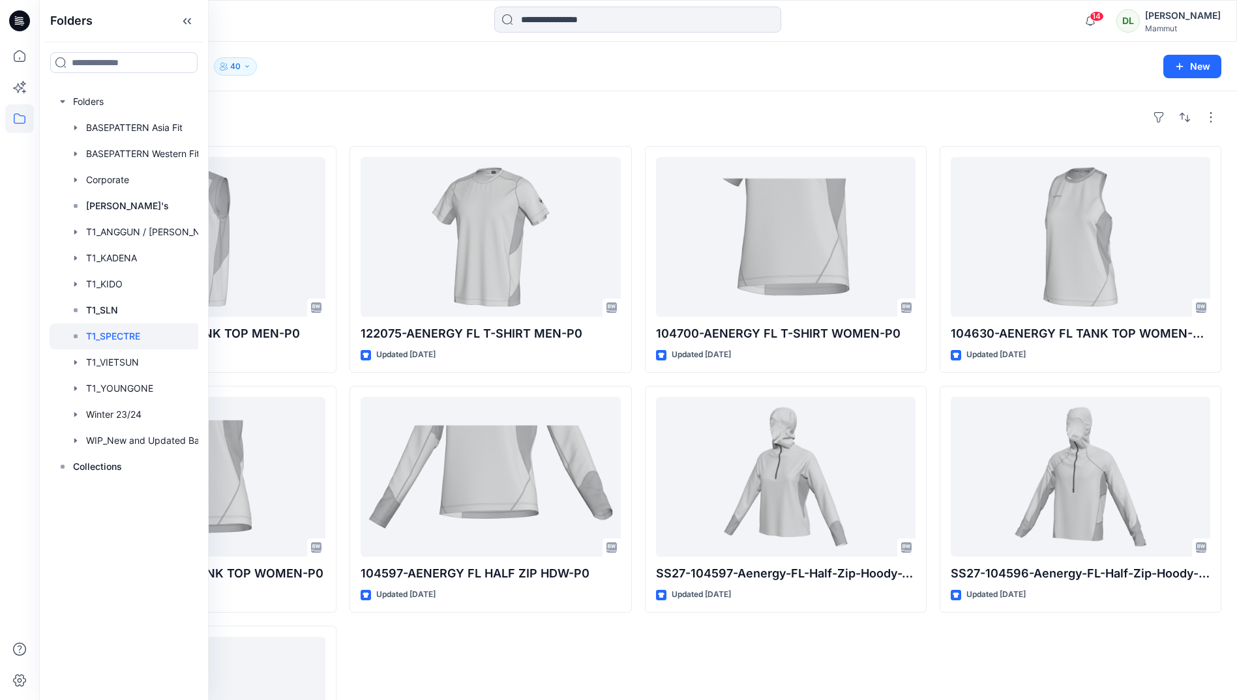
click at [374, 127] on div "Styles" at bounding box center [638, 117] width 1167 height 21
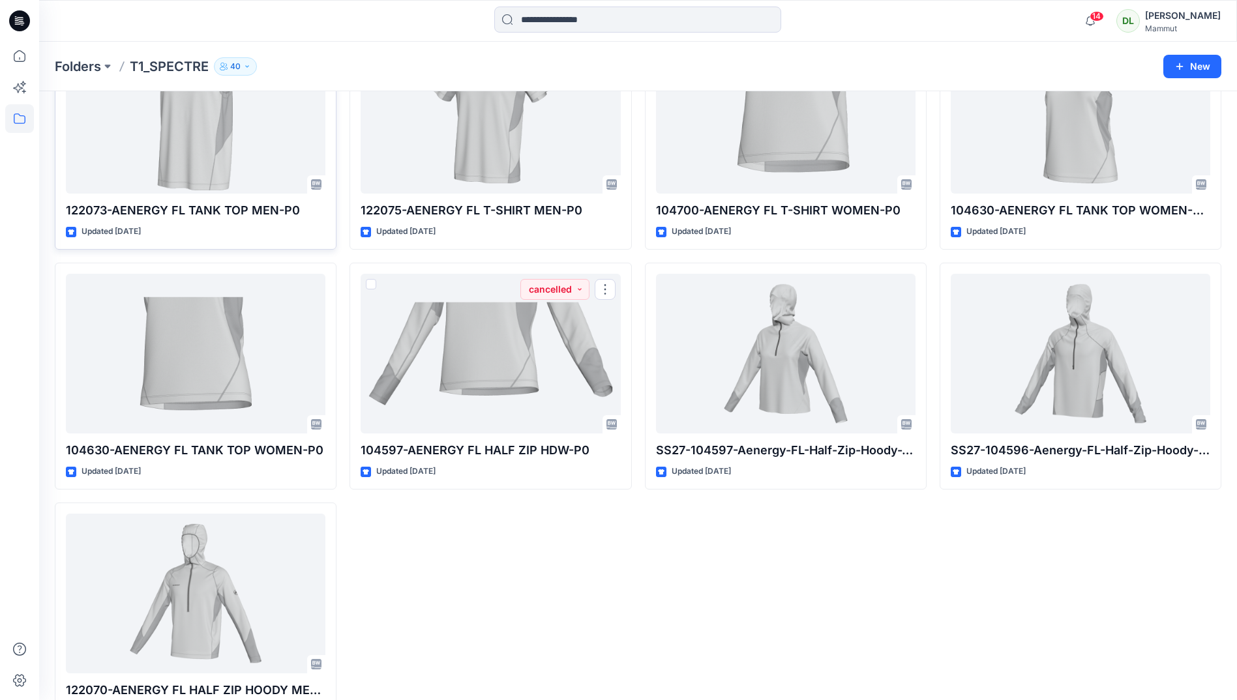
scroll to position [168, 0]
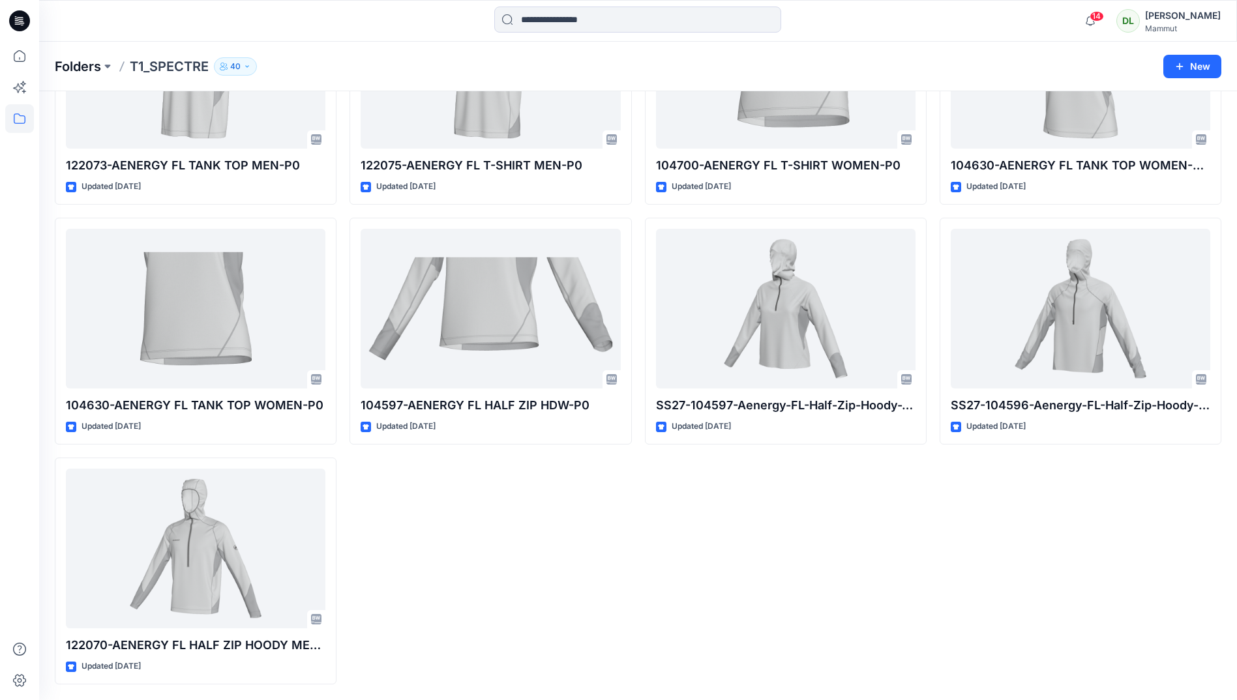
click at [69, 65] on p "Folders" at bounding box center [78, 66] width 46 height 18
